Goal: Information Seeking & Learning: Learn about a topic

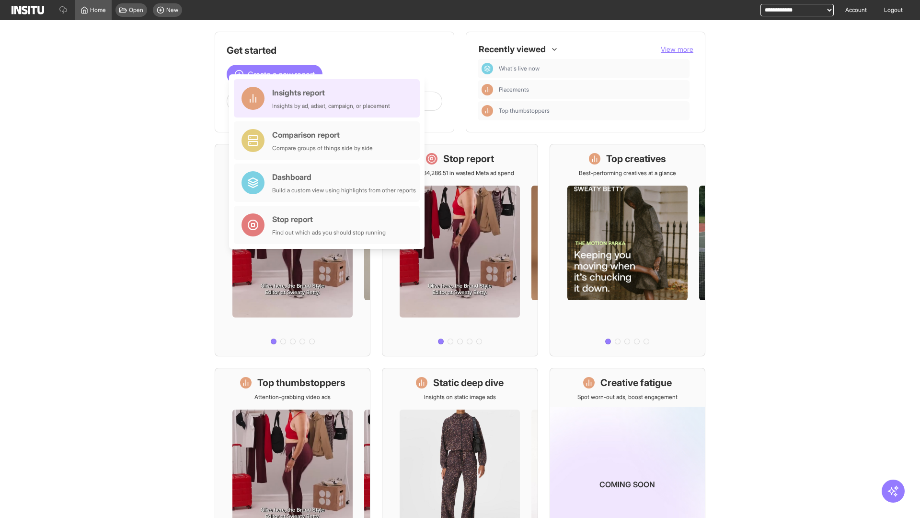
click at [329, 98] on div "Insights report Insights by ad, adset, campaign, or placement" at bounding box center [331, 98] width 118 height 23
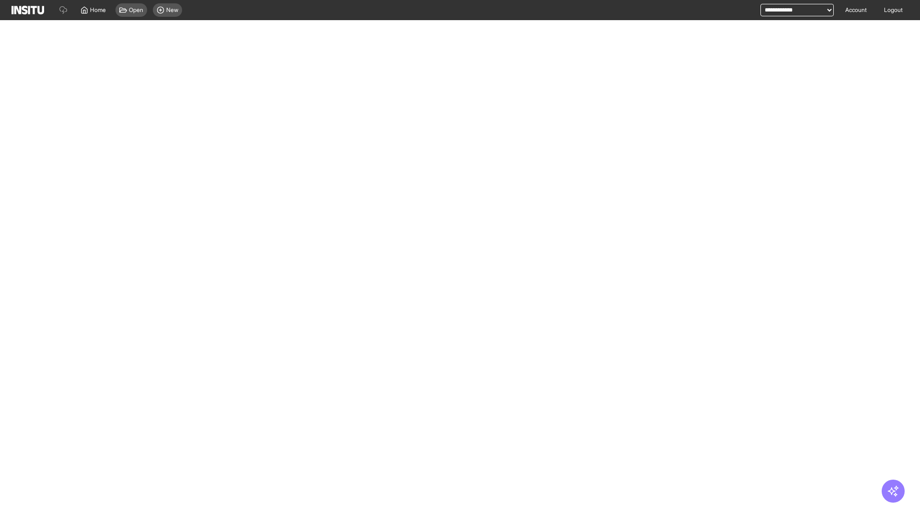
select select "**"
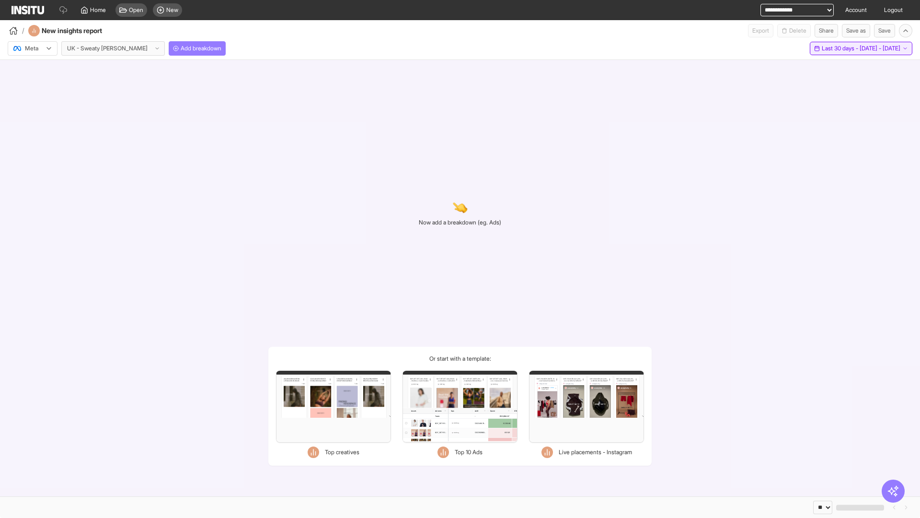
click at [848, 48] on span "Last 30 days - [DATE] - [DATE]" at bounding box center [861, 49] width 79 height 8
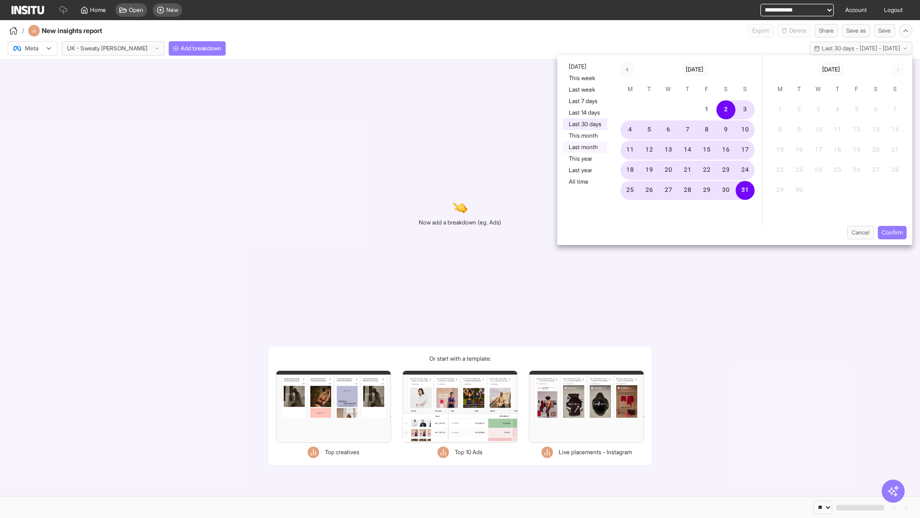
click at [584, 147] on button "Last month" at bounding box center [585, 147] width 44 height 12
